Goal: Transaction & Acquisition: Book appointment/travel/reservation

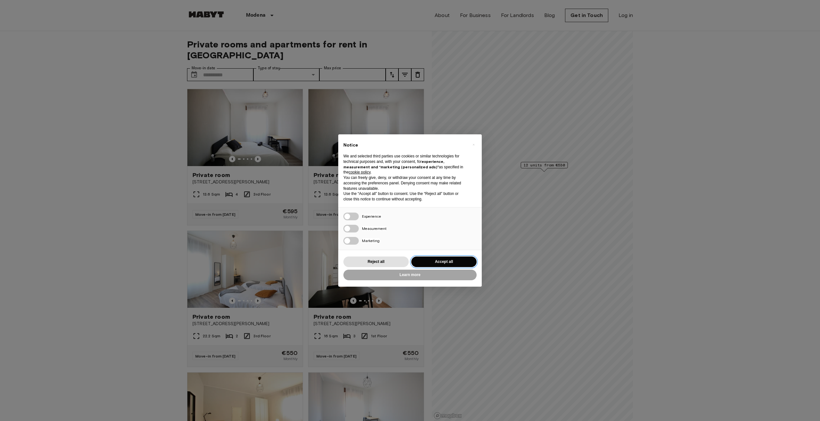
click at [444, 263] on button "Accept all" at bounding box center [443, 261] width 65 height 11
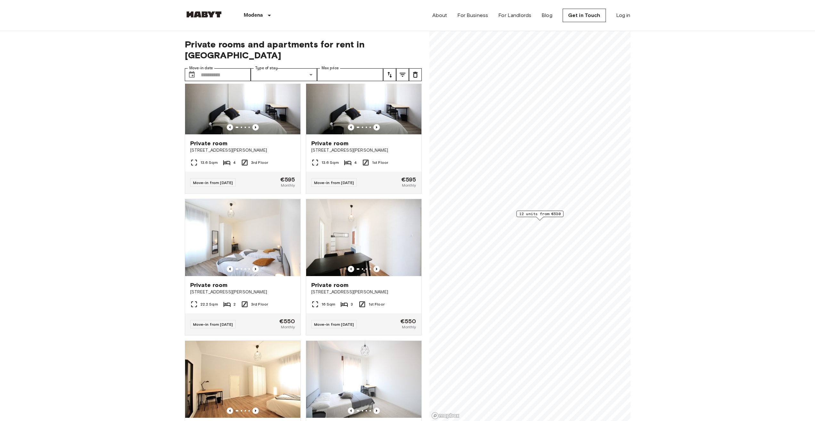
scroll to position [32, 0]
click at [253, 255] on img at bounding box center [242, 237] width 115 height 77
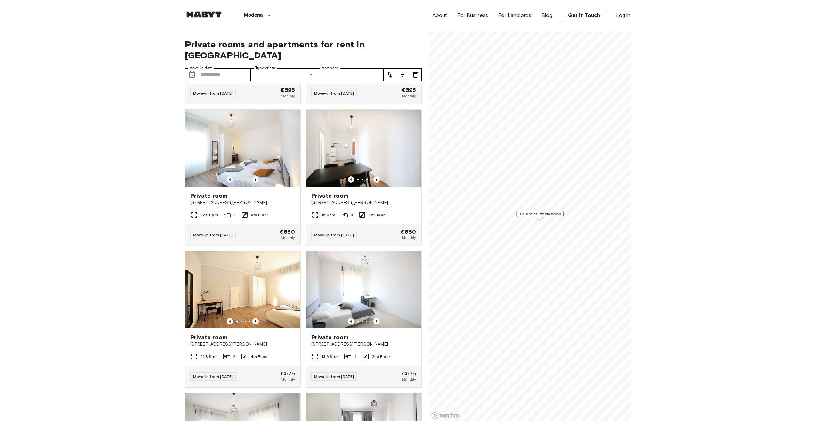
scroll to position [0, 0]
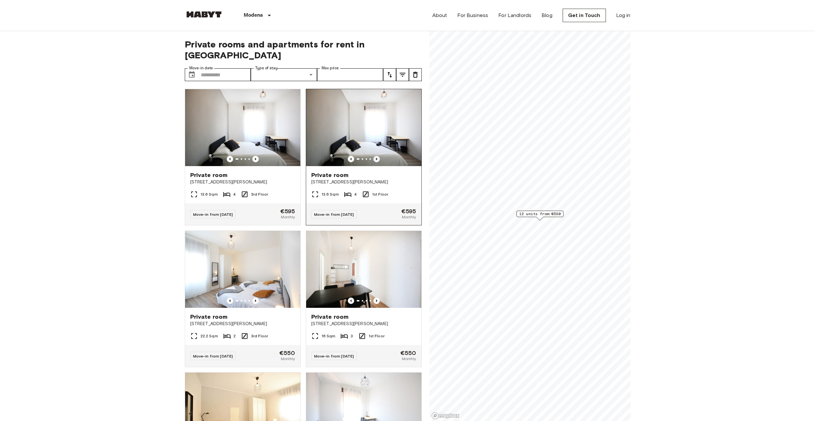
click at [373, 156] on icon "Previous image" at bounding box center [376, 159] width 6 height 6
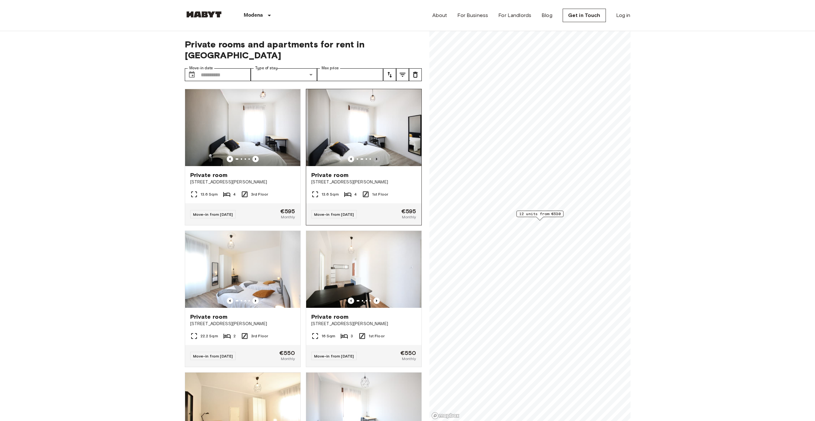
click at [373, 156] on icon "Previous image" at bounding box center [376, 159] width 6 height 6
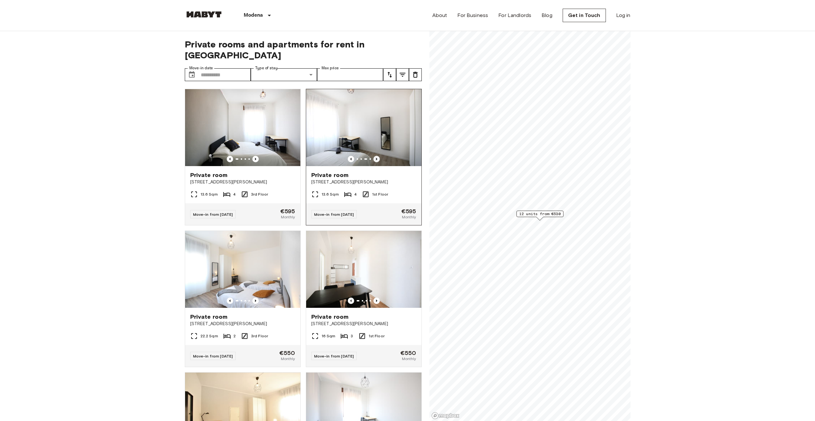
click at [373, 156] on icon "Previous image" at bounding box center [376, 159] width 6 height 6
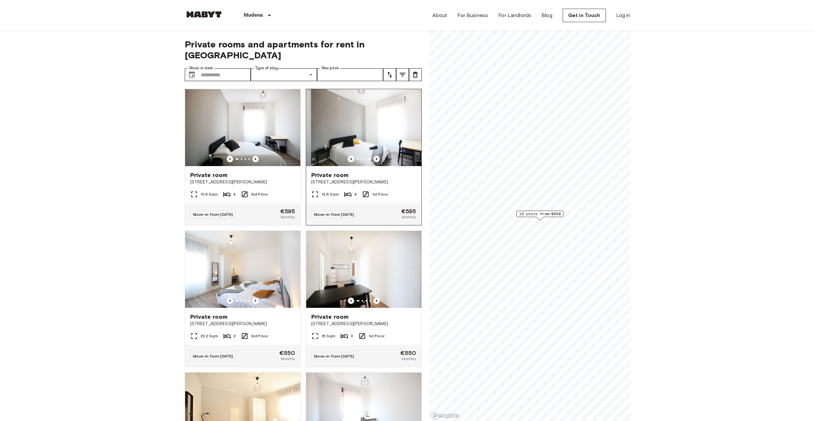
click at [373, 156] on icon "Previous image" at bounding box center [376, 159] width 6 height 6
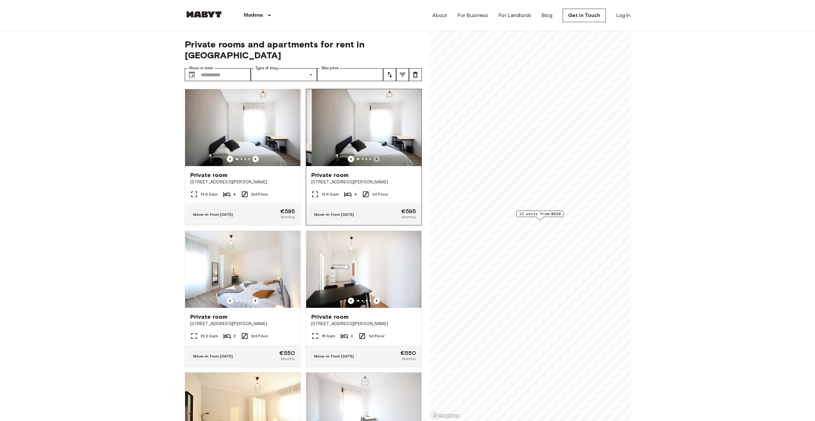
click at [373, 156] on icon "Previous image" at bounding box center [376, 159] width 6 height 6
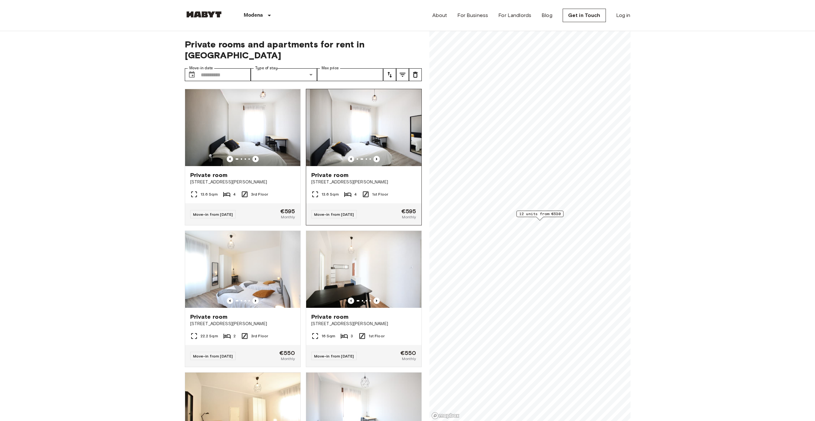
click at [368, 142] on img at bounding box center [367, 127] width 115 height 77
click at [388, 71] on icon "tune" at bounding box center [390, 75] width 8 height 8
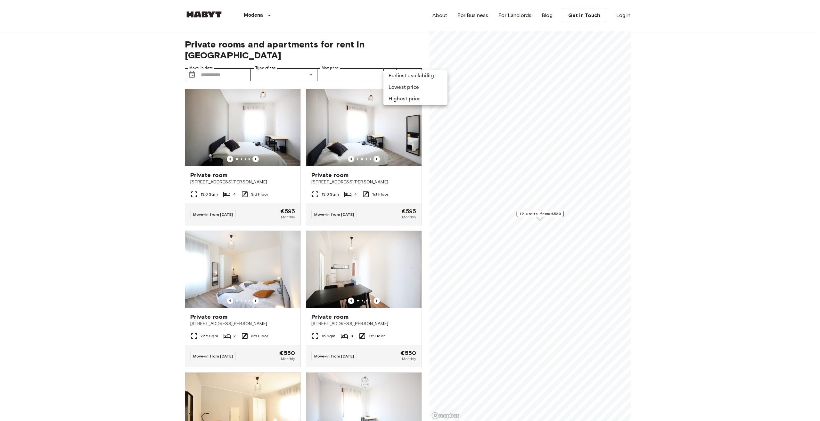
click at [397, 84] on li "Lowest price" at bounding box center [415, 88] width 64 height 12
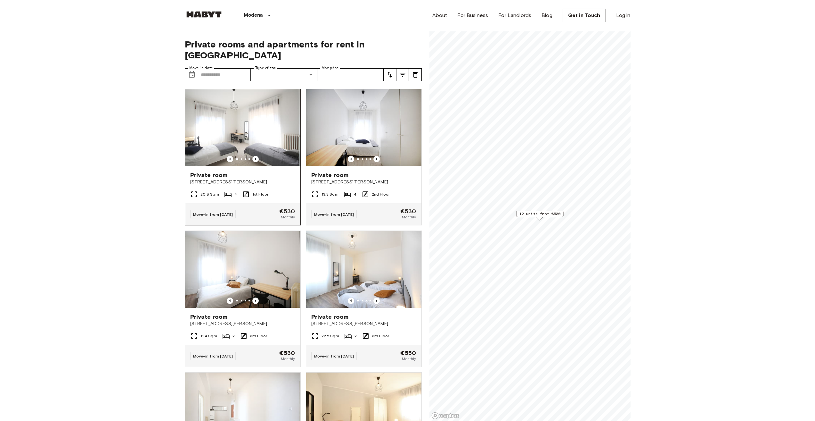
click at [254, 143] on img at bounding box center [242, 127] width 115 height 77
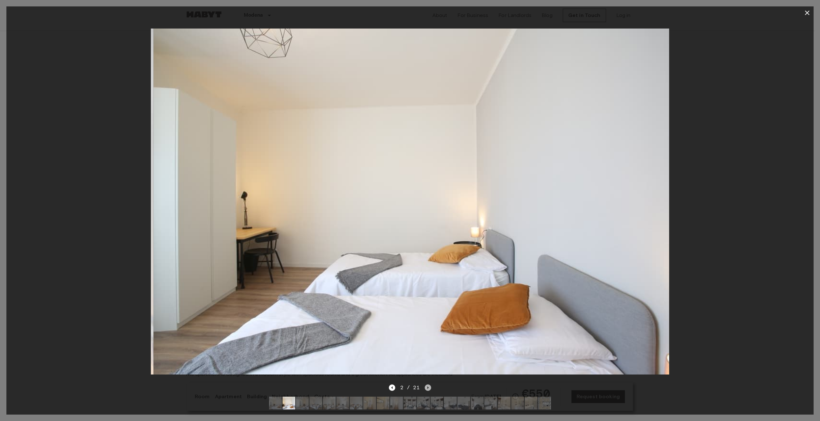
click at [427, 384] on icon "Next image" at bounding box center [428, 387] width 6 height 6
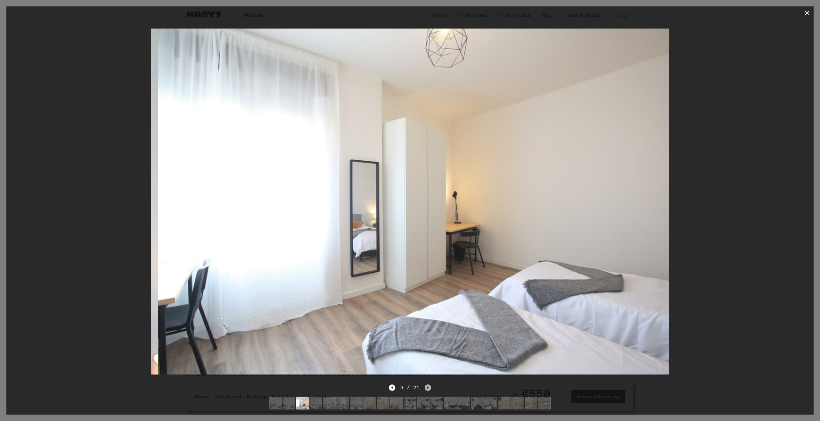
click at [427, 384] on icon "Next image" at bounding box center [428, 387] width 6 height 6
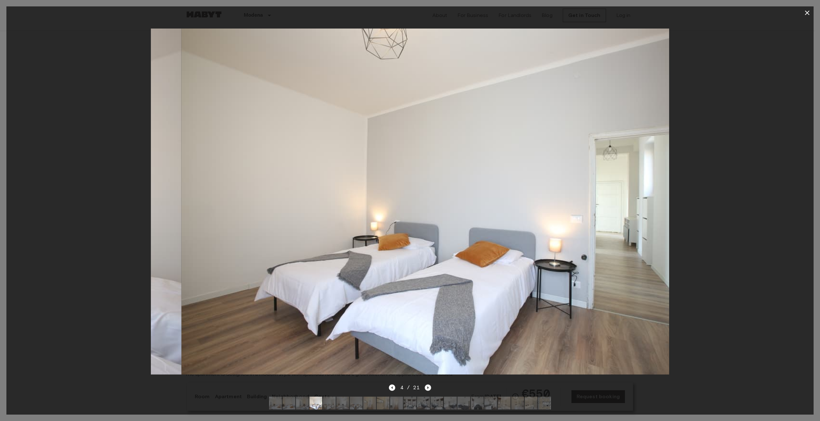
click at [427, 384] on icon "Next image" at bounding box center [428, 387] width 6 height 6
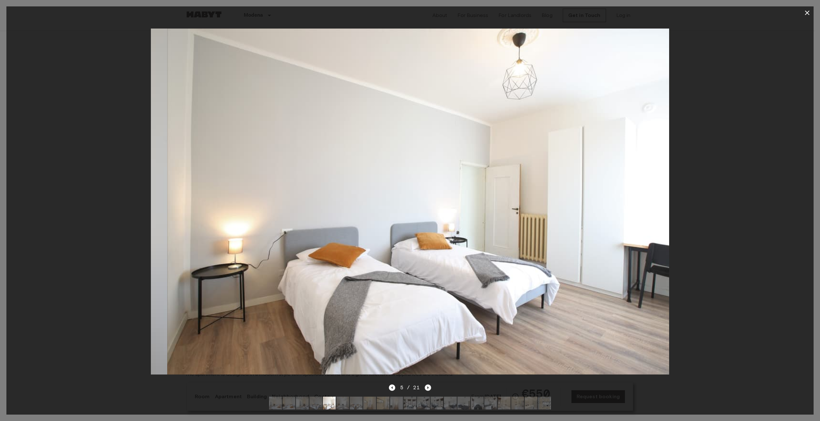
click at [427, 384] on icon "Next image" at bounding box center [428, 387] width 6 height 6
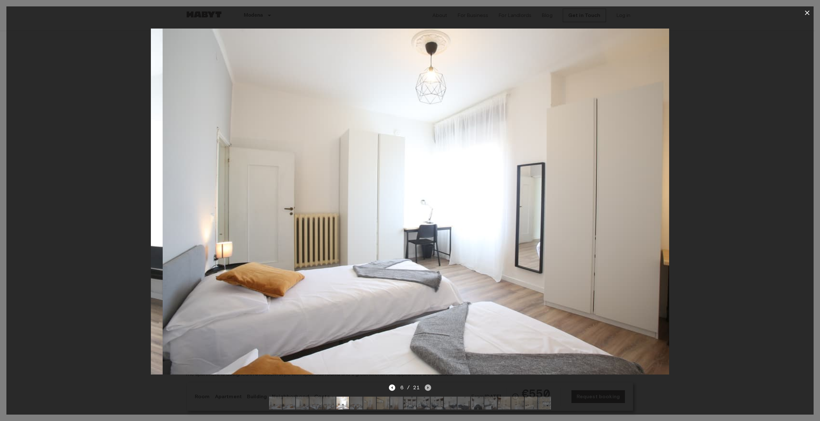
click at [427, 384] on icon "Next image" at bounding box center [428, 387] width 6 height 6
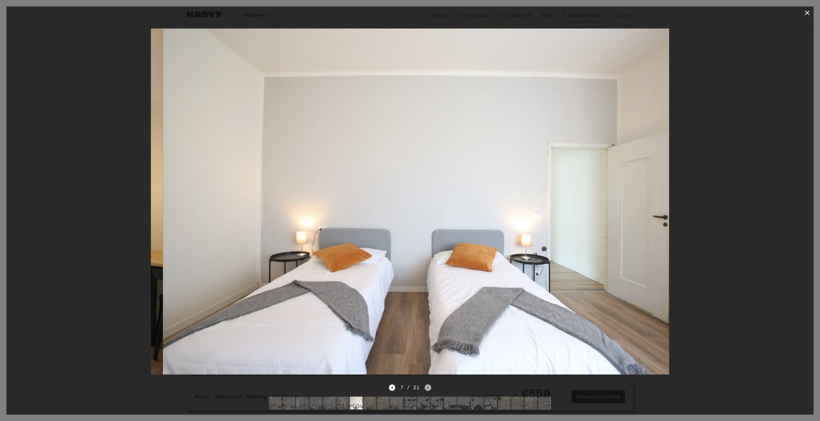
click at [427, 384] on icon "Next image" at bounding box center [428, 387] width 6 height 6
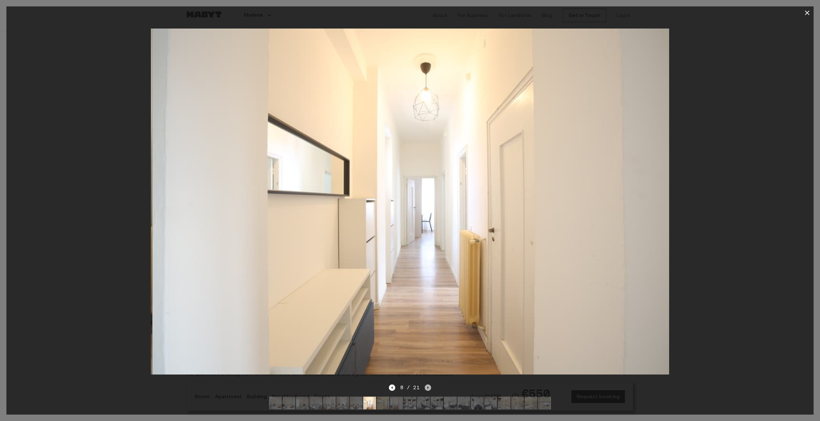
click at [427, 384] on icon "Next image" at bounding box center [428, 387] width 6 height 6
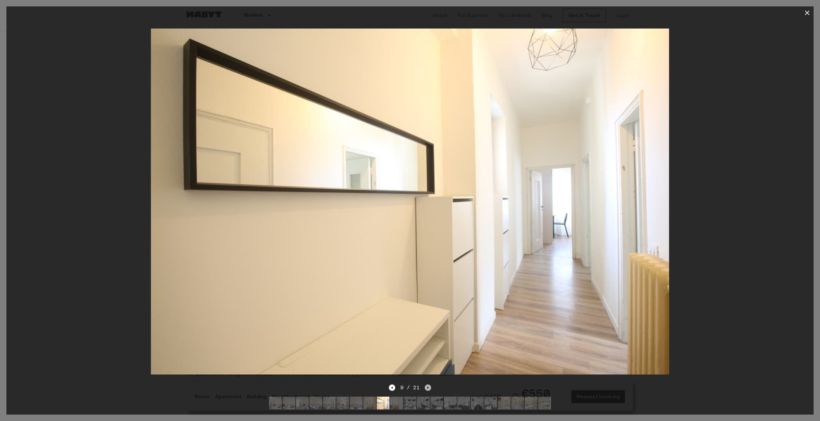
click at [427, 384] on icon "Next image" at bounding box center [428, 387] width 6 height 6
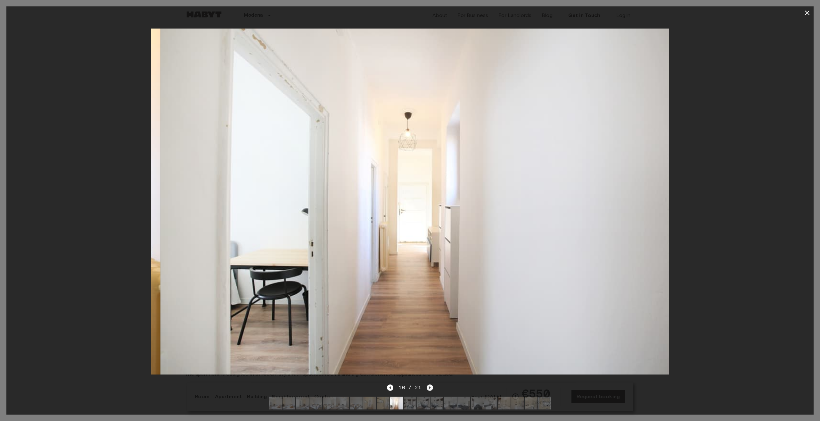
click at [427, 384] on icon "Next image" at bounding box center [430, 387] width 6 height 6
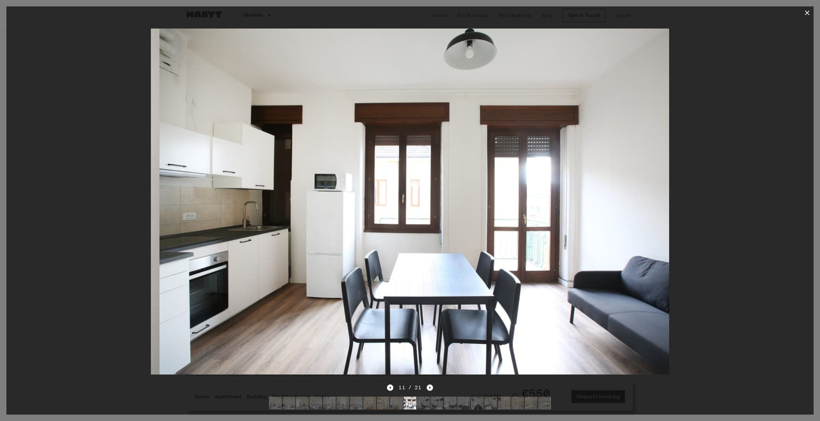
click at [428, 384] on icon "Next image" at bounding box center [430, 387] width 6 height 6
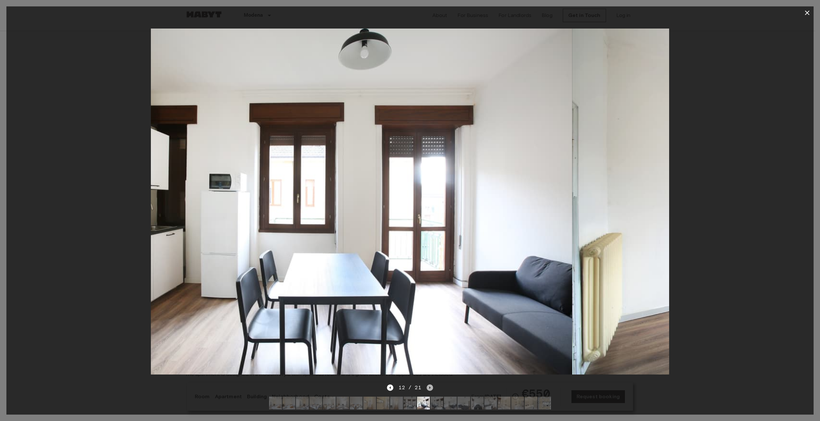
click at [428, 384] on icon "Next image" at bounding box center [430, 387] width 6 height 6
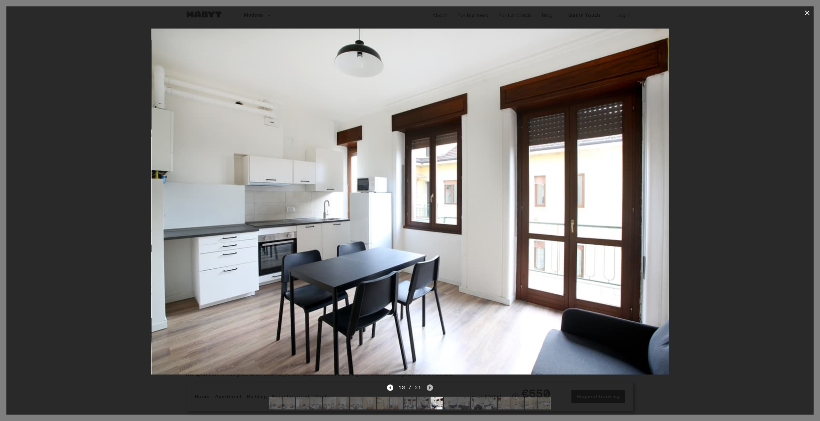
click at [428, 384] on icon "Next image" at bounding box center [430, 387] width 6 height 6
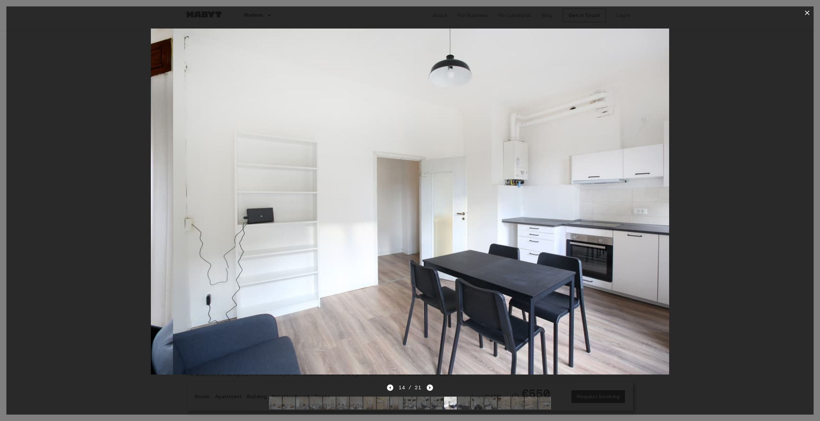
click at [428, 384] on icon "Next image" at bounding box center [430, 387] width 6 height 6
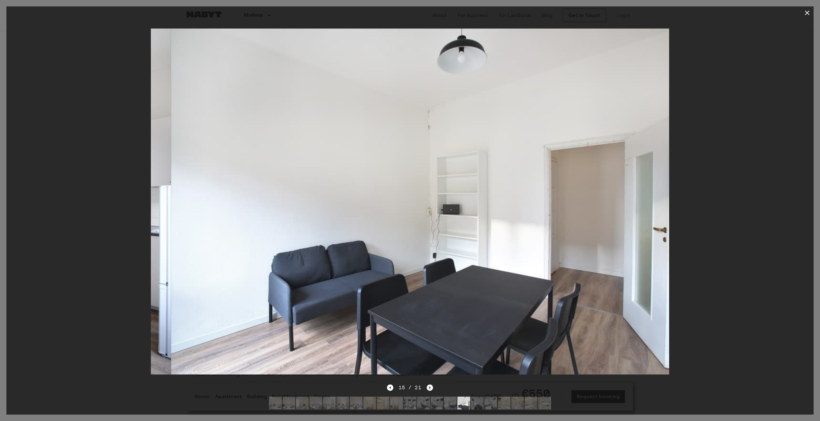
click at [428, 384] on icon "Next image" at bounding box center [430, 387] width 6 height 6
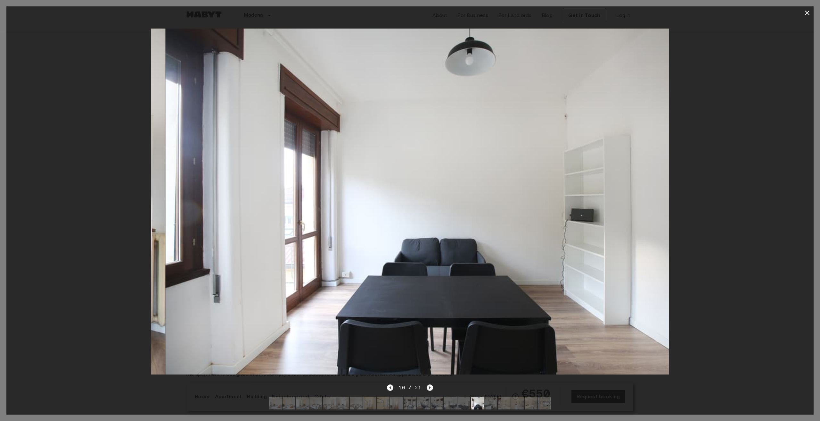
click at [428, 384] on icon "Next image" at bounding box center [430, 387] width 6 height 6
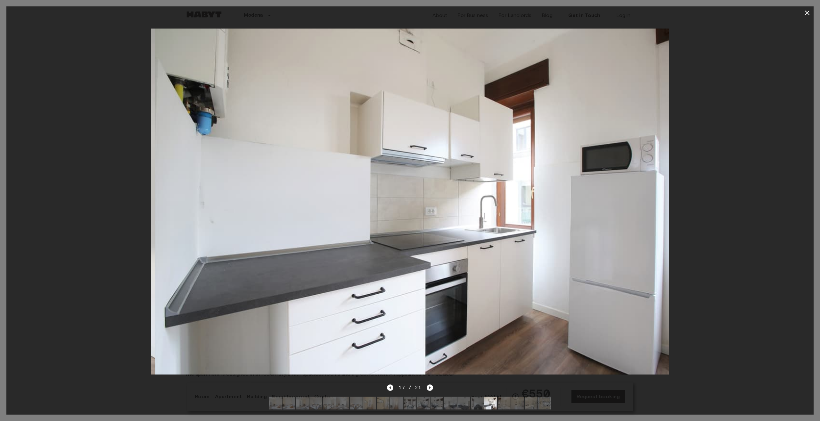
click at [705, 165] on div at bounding box center [409, 201] width 807 height 364
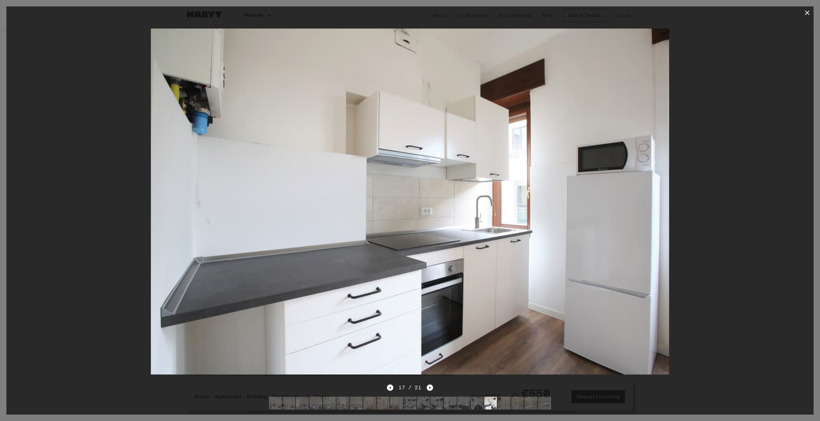
click at [805, 17] on button "button" at bounding box center [807, 12] width 13 height 13
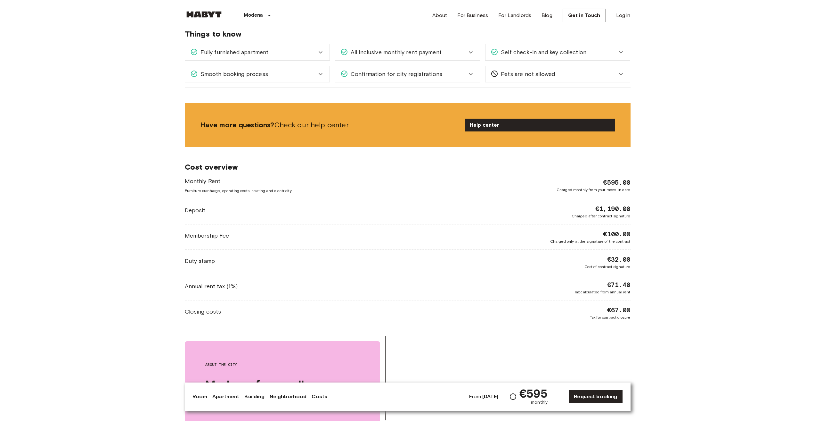
scroll to position [705, 0]
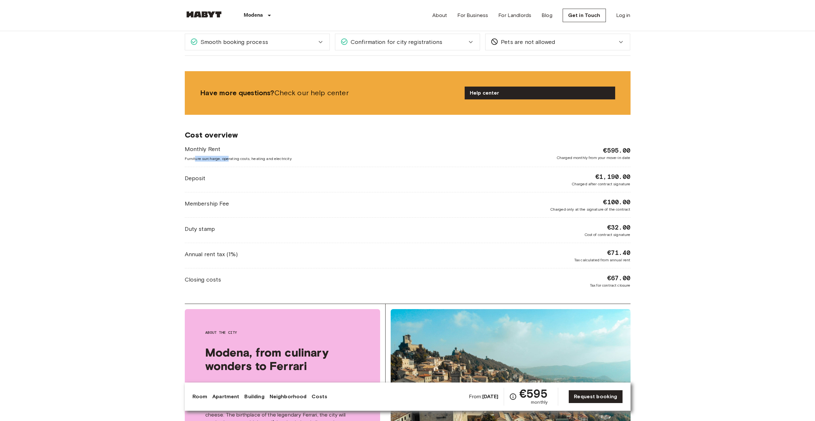
drag, startPoint x: 195, startPoint y: 159, endPoint x: 229, endPoint y: 159, distance: 33.3
click at [229, 159] on span "Furniture surcharge, operating costs, heating and electricity" at bounding box center [238, 159] width 107 height 6
click at [226, 175] on div "Deposit €1,190.00 Charged after contract signature" at bounding box center [408, 179] width 446 height 15
click at [582, 180] on div "€1,190.00 Charged after contract signature" at bounding box center [601, 179] width 59 height 15
click at [572, 185] on div "Deposit €1,190.00 Charged after contract signature" at bounding box center [408, 179] width 446 height 15
